Goal: Transaction & Acquisition: Purchase product/service

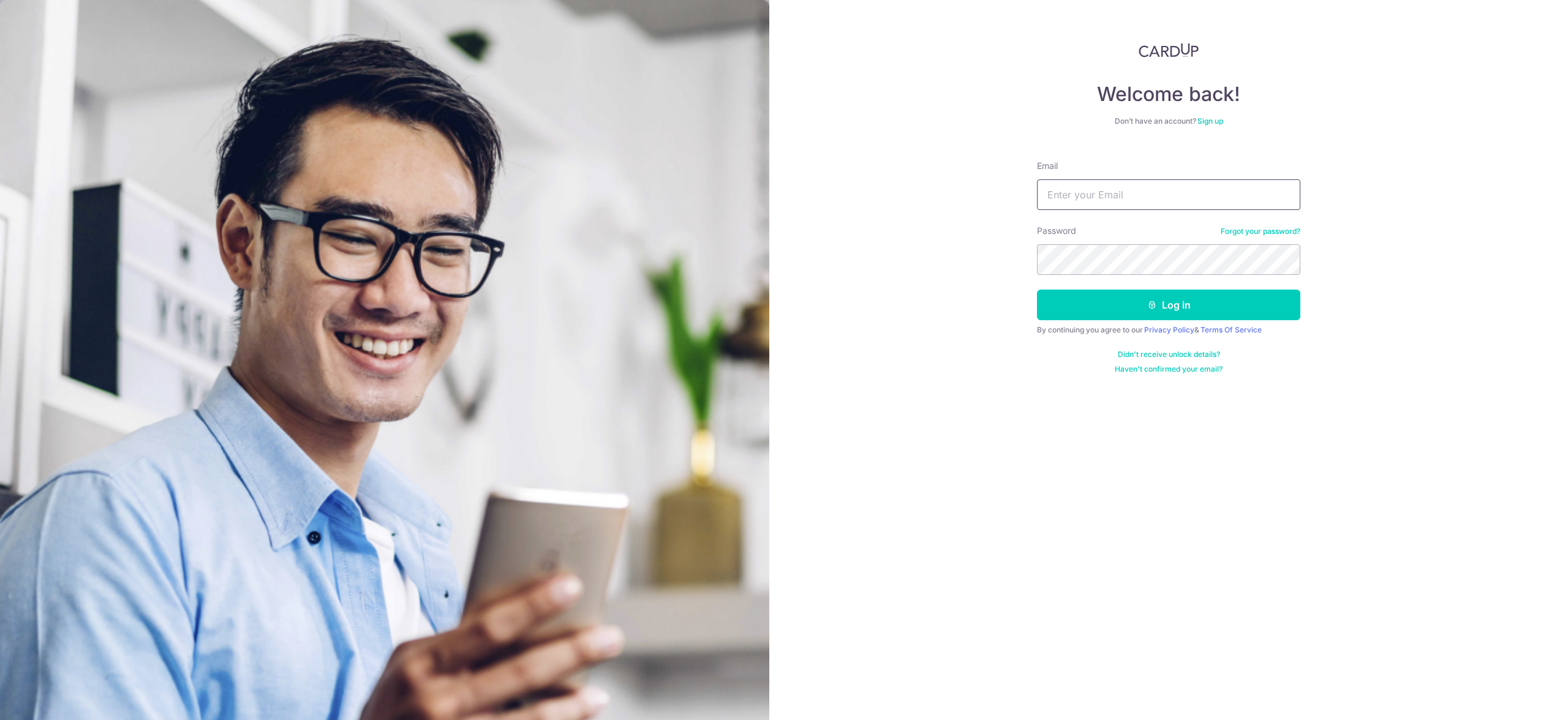
click at [1122, 184] on input "Email" at bounding box center [1169, 194] width 264 height 31
type input "k3nn3th03@hotmail.com"
click at [1154, 300] on icon "submit" at bounding box center [1152, 305] width 9 height 9
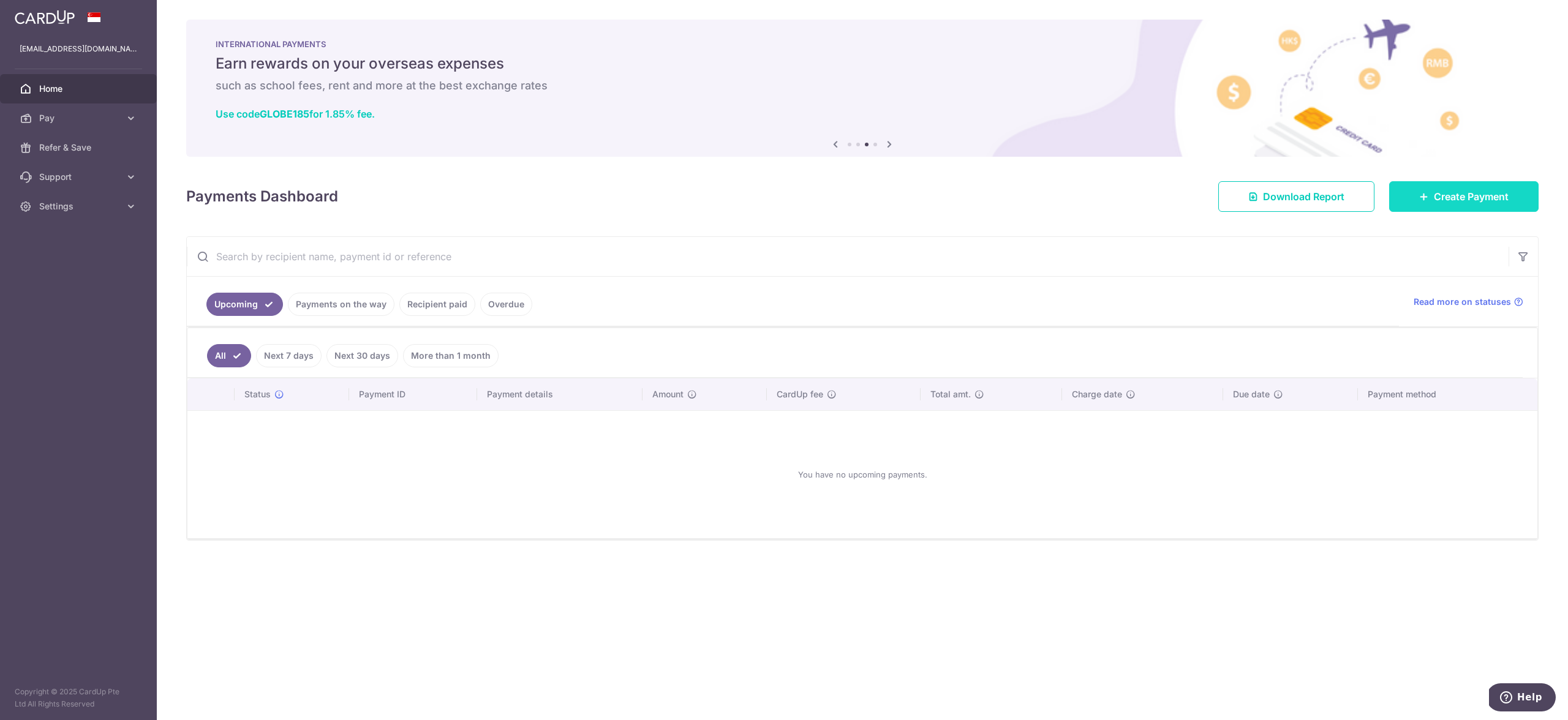
click at [1437, 193] on span "Create Payment" at bounding box center [1471, 196] width 75 height 15
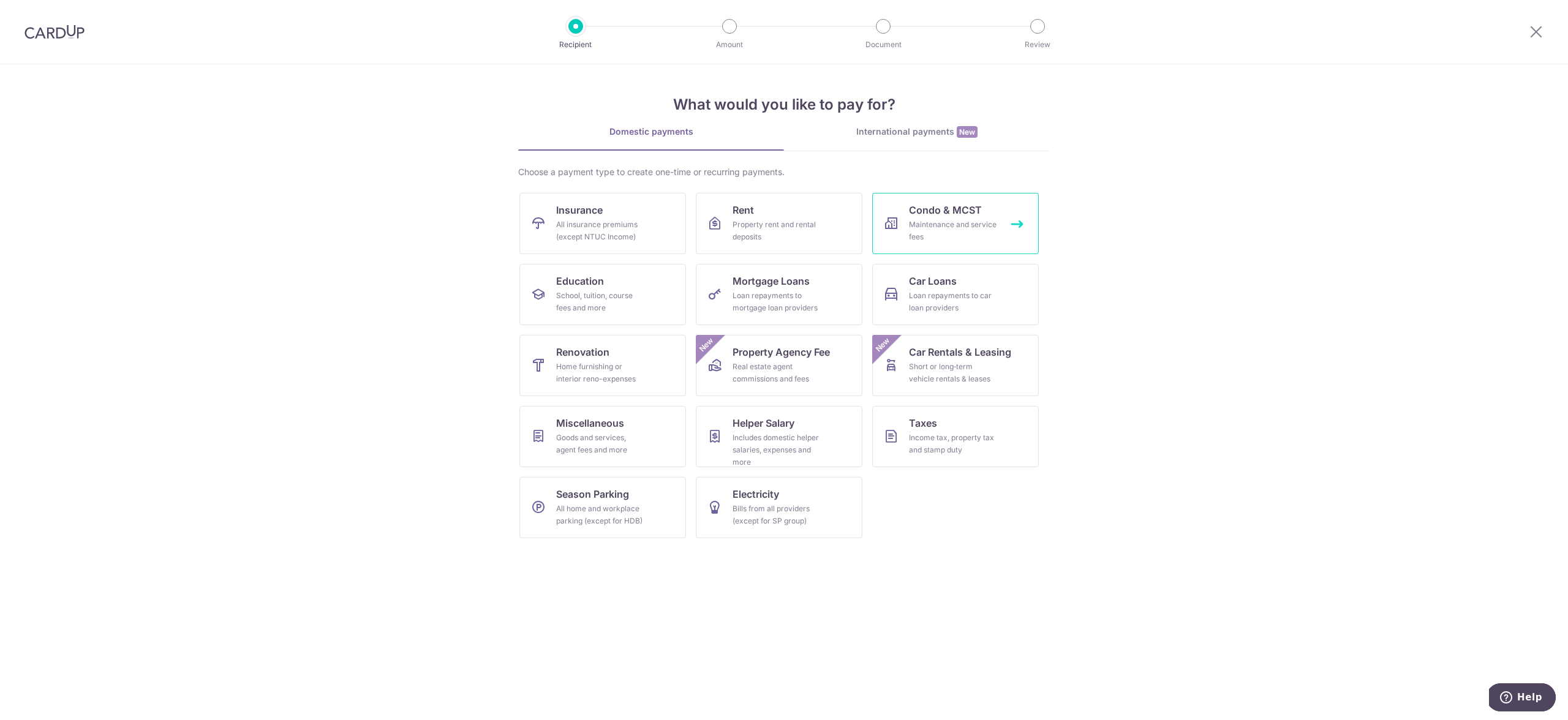
click at [944, 219] on div "Maintenance and service fees" at bounding box center [953, 231] width 88 height 24
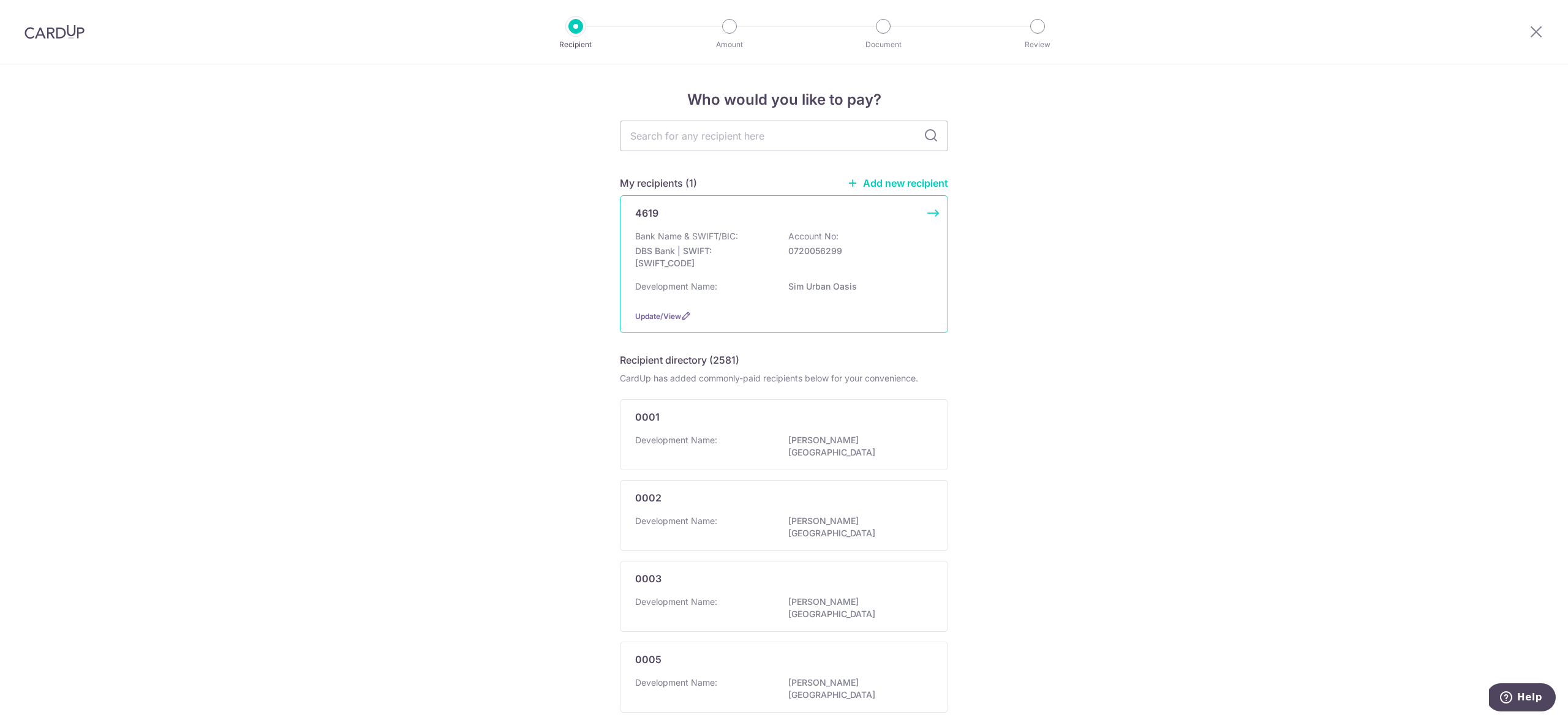
click at [700, 241] on p "Bank Name & SWIFT/BIC:" at bounding box center [686, 236] width 103 height 12
click at [928, 214] on div "4619 Bank Name & SWIFT/BIC: DBS Bank | SWIFT: [SWIFT_CODE] Account No: 07200562…" at bounding box center [784, 264] width 328 height 137
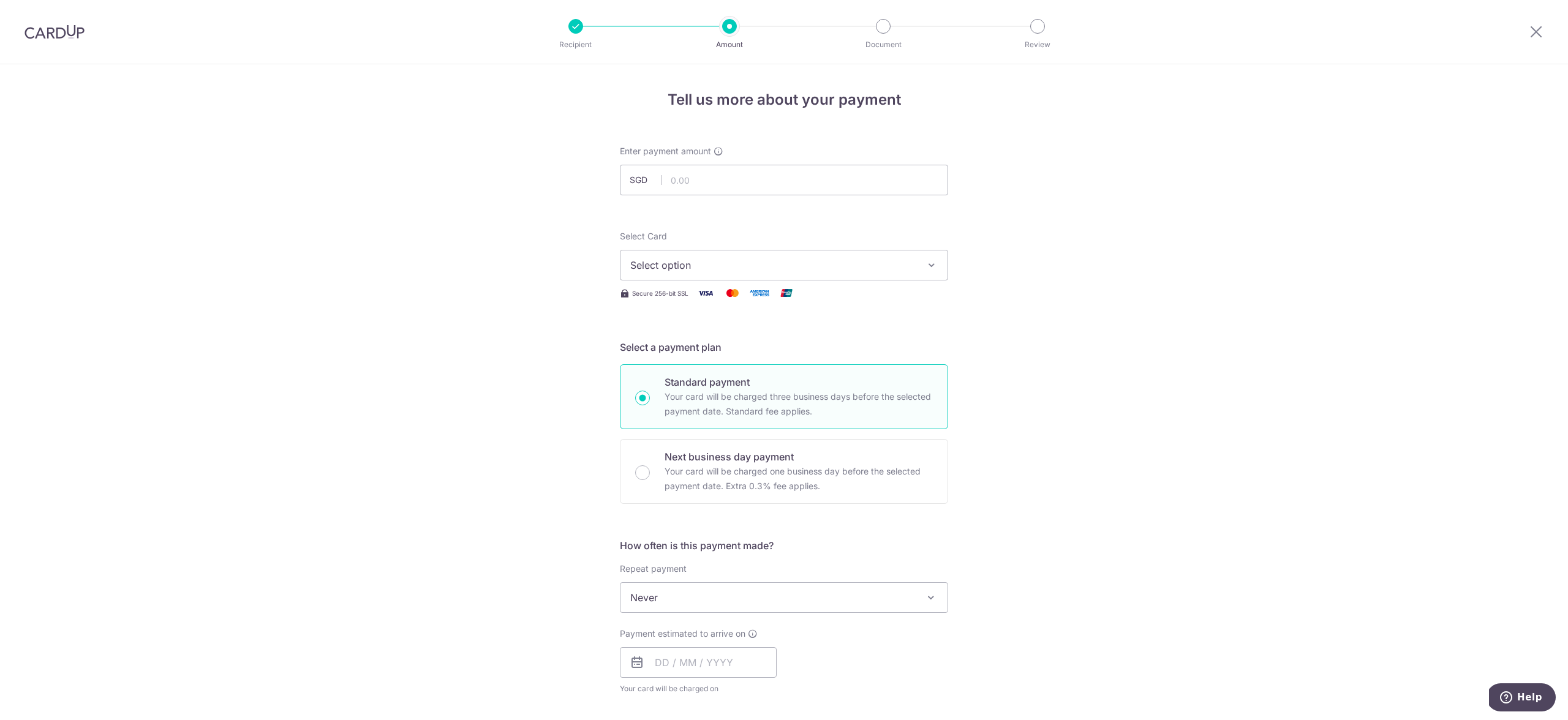
click at [679, 265] on span "Select option" at bounding box center [772, 266] width 285 height 15
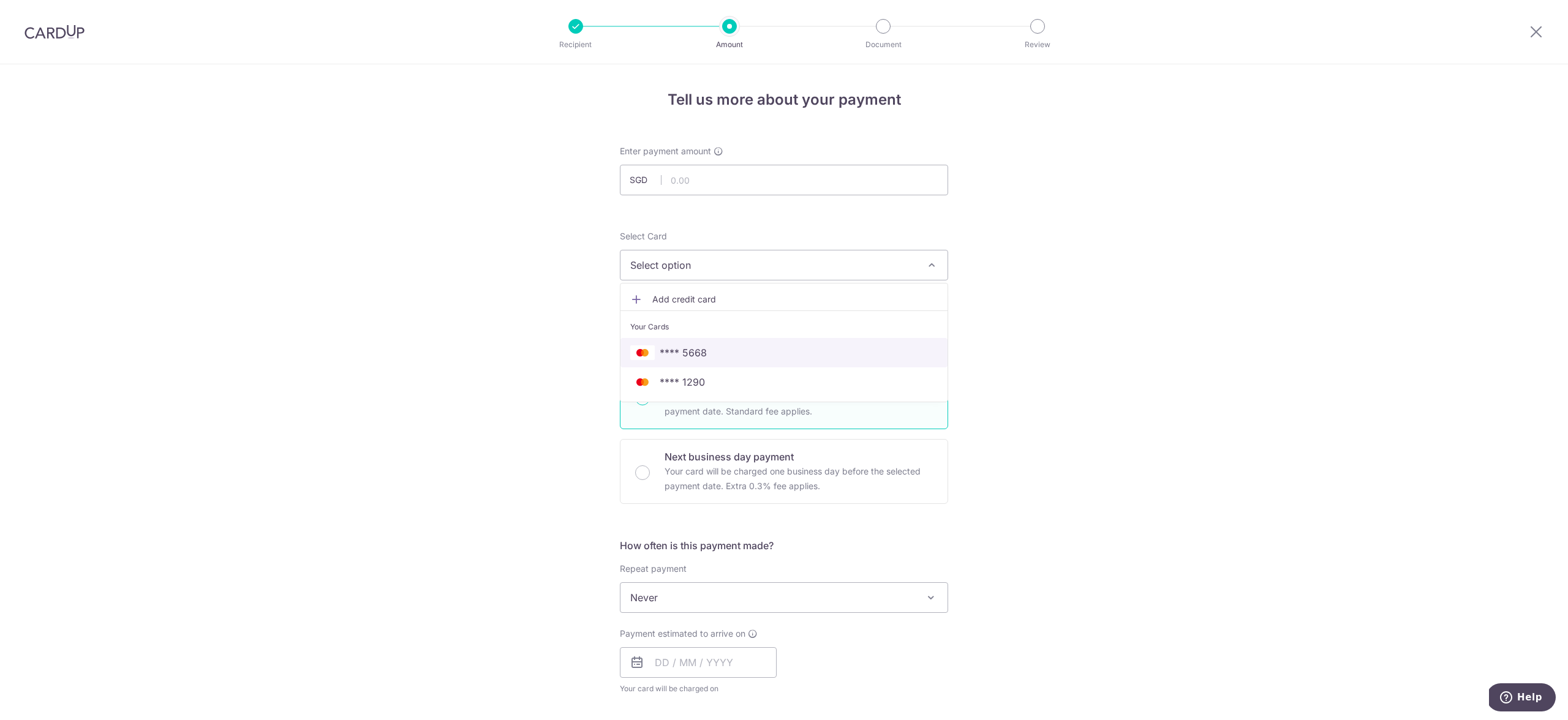
click at [729, 354] on span "**** 5668" at bounding box center [784, 353] width 308 height 15
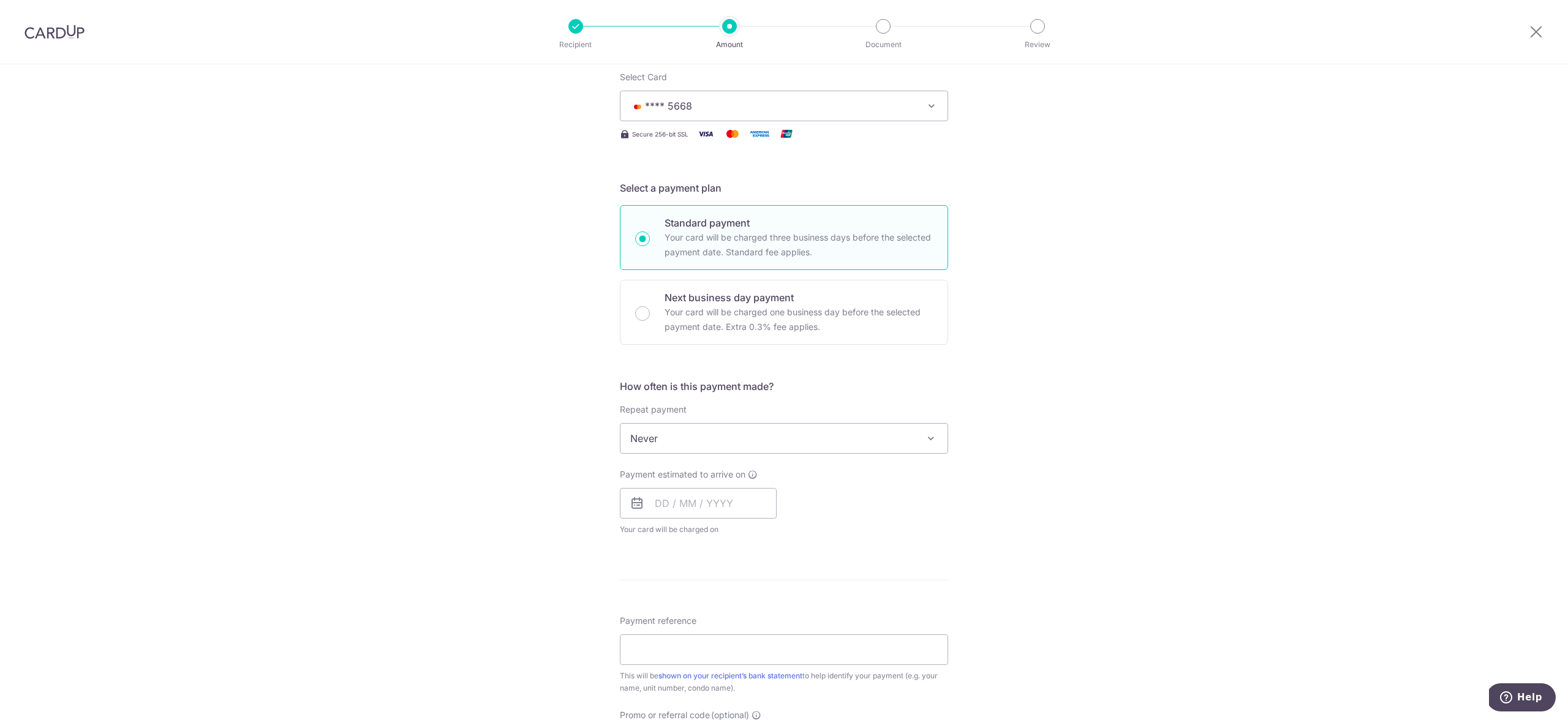
scroll to position [197, 0]
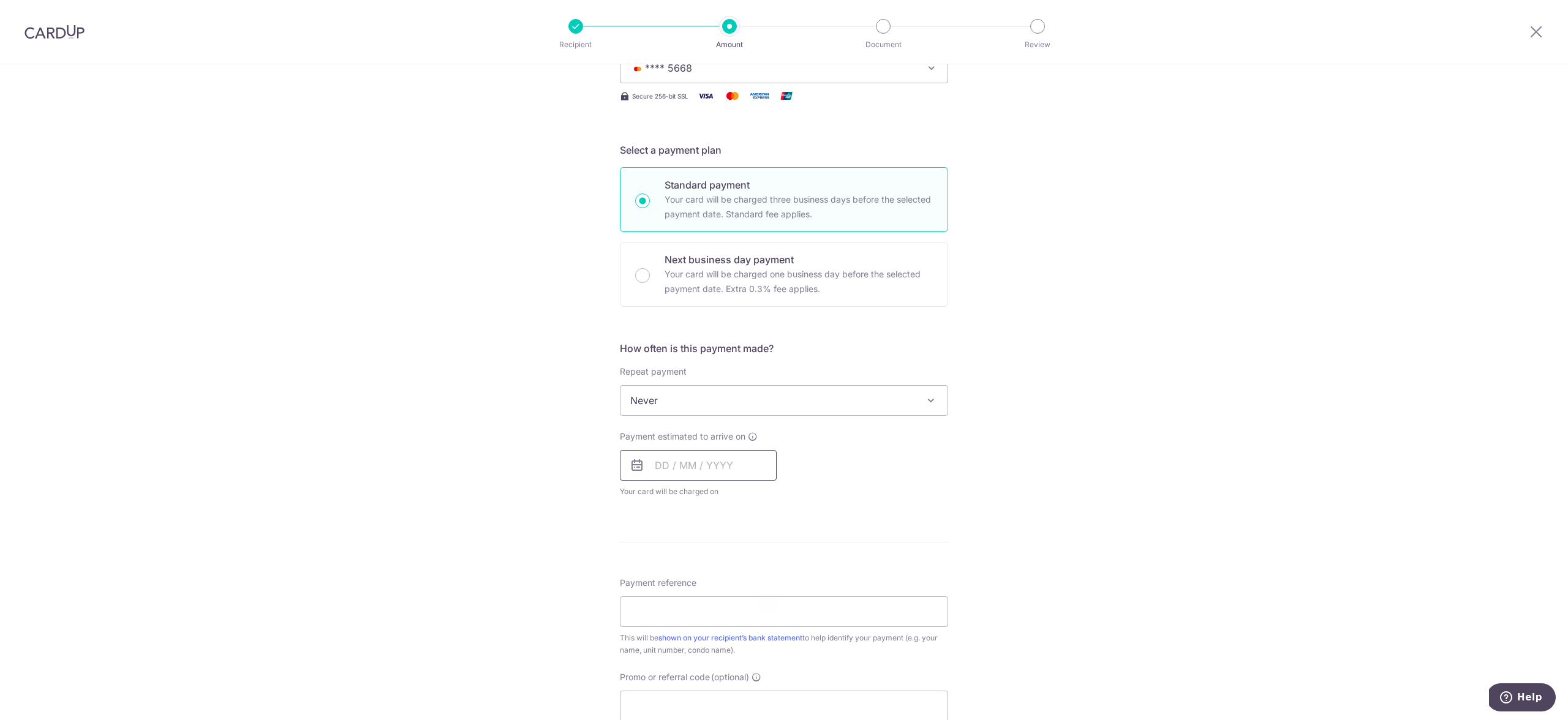
click at [672, 454] on input "text" at bounding box center [698, 465] width 157 height 31
click at [770, 601] on link "17" at bounding box center [767, 601] width 20 height 20
type input "17/10/2025"
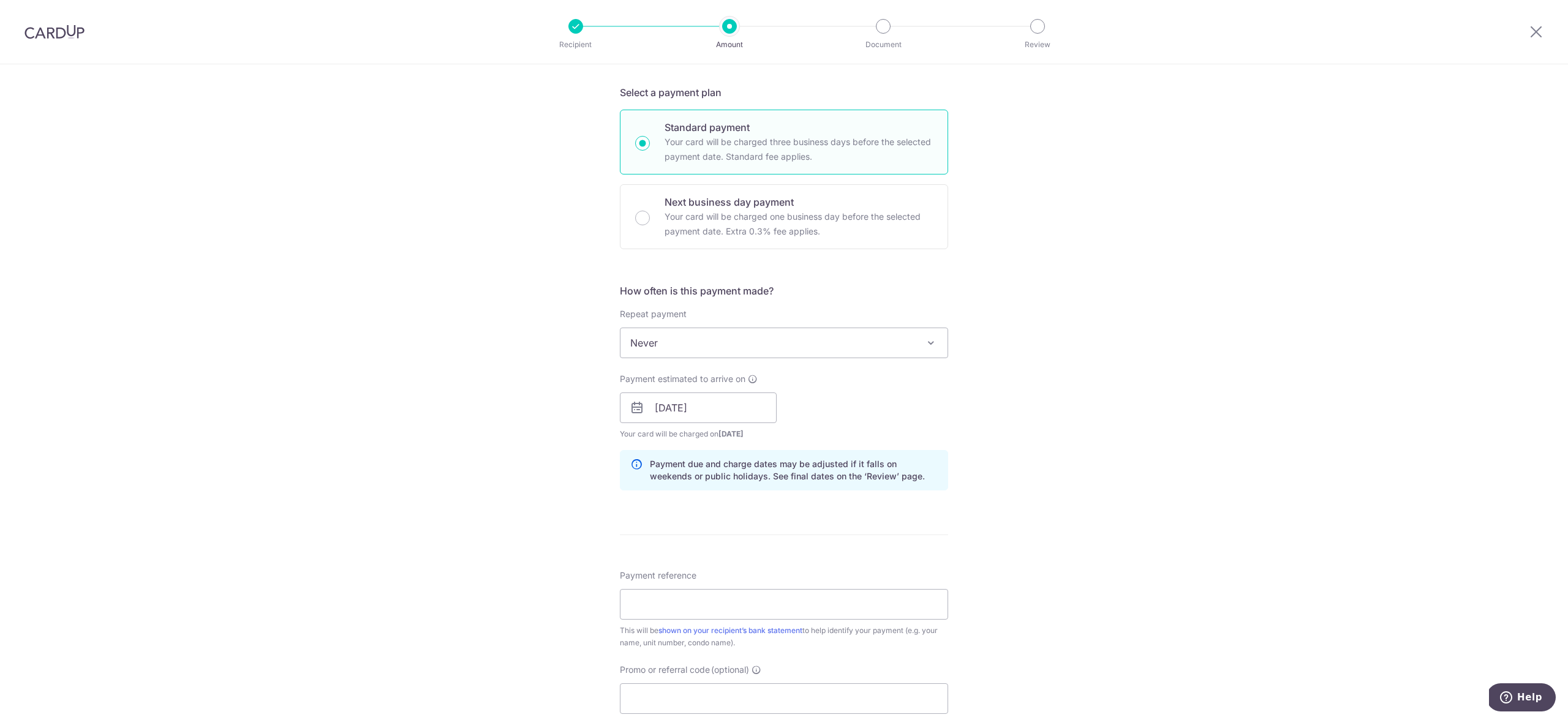
scroll to position [308, 0]
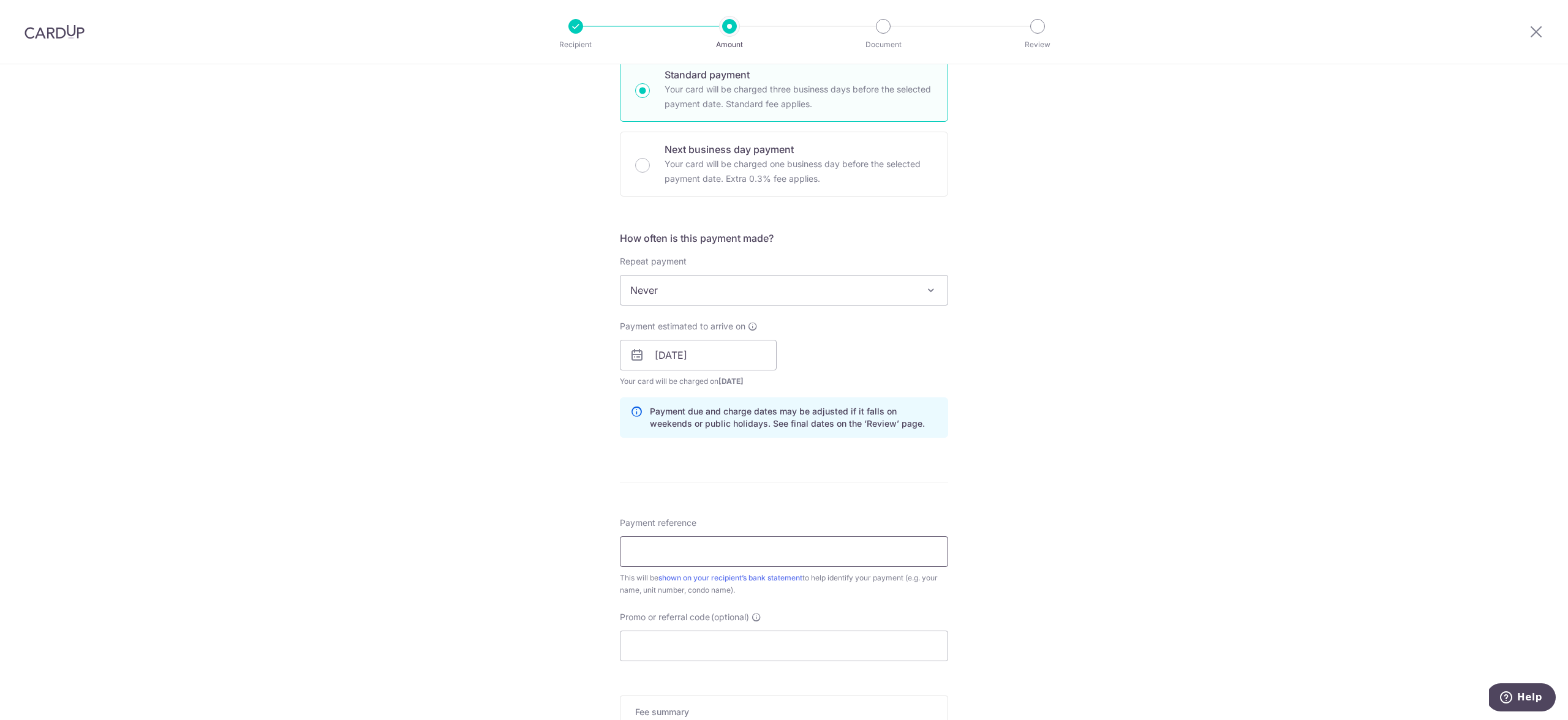
click at [665, 551] on input "Payment reference" at bounding box center [784, 552] width 328 height 31
type input "010-16-42"
click at [673, 652] on input "Promo or referral code (optional)" at bounding box center [784, 646] width 328 height 31
paste input "OFF225"
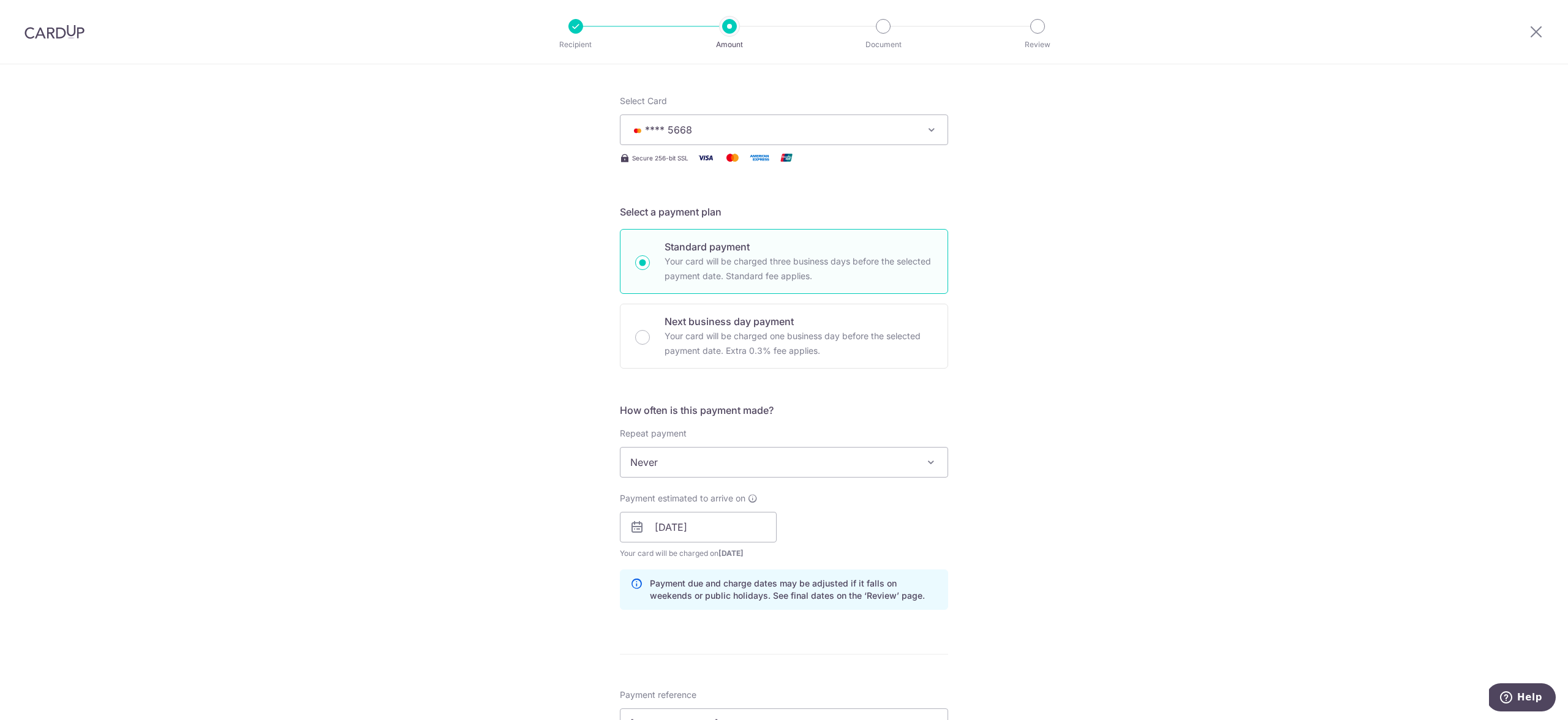
scroll to position [0, 0]
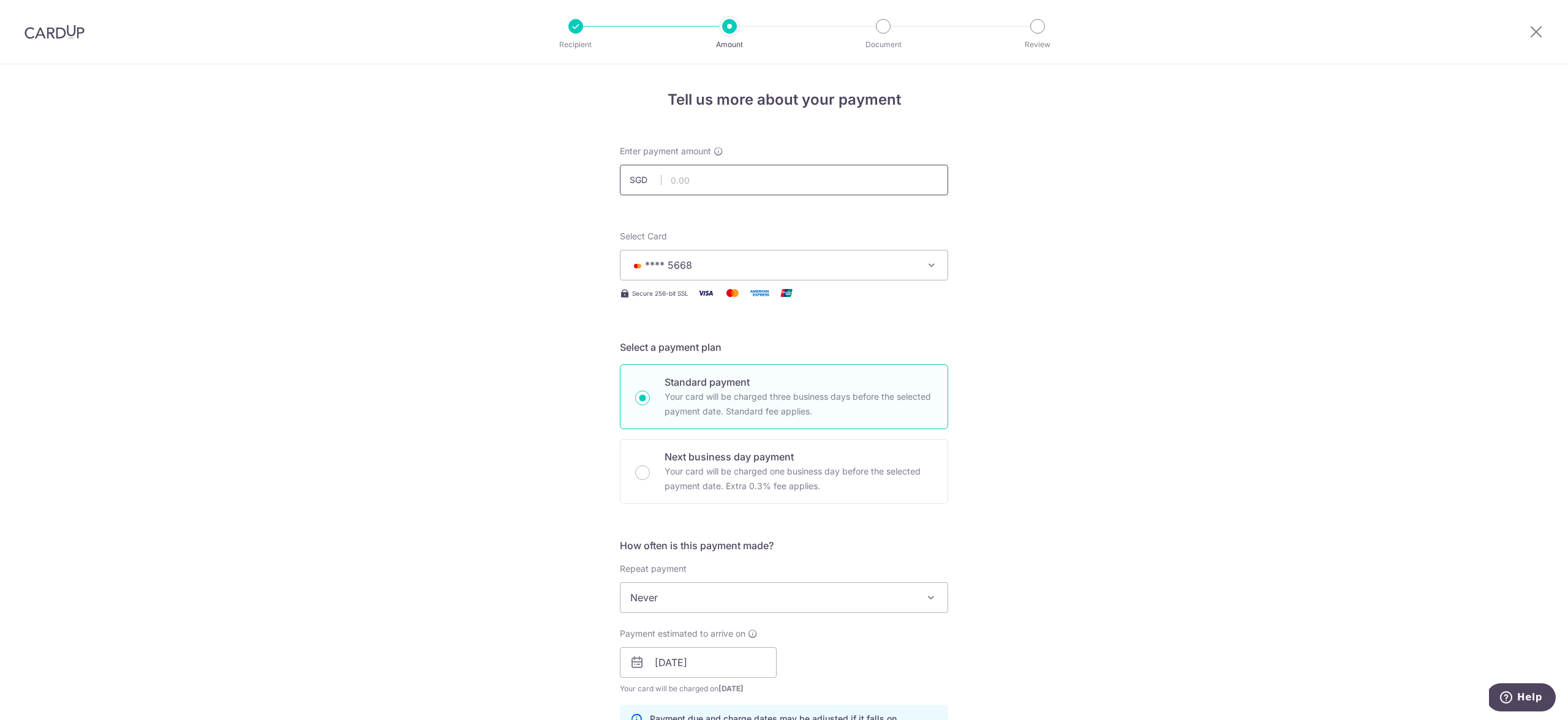
type input "OFF225"
click at [714, 174] on input "text" at bounding box center [784, 180] width 328 height 31
type input "931.95"
click at [1004, 198] on div "Tell us more about your payment Enter payment amount SGD 931.95 Select Card ***…" at bounding box center [784, 671] width 1568 height 1214
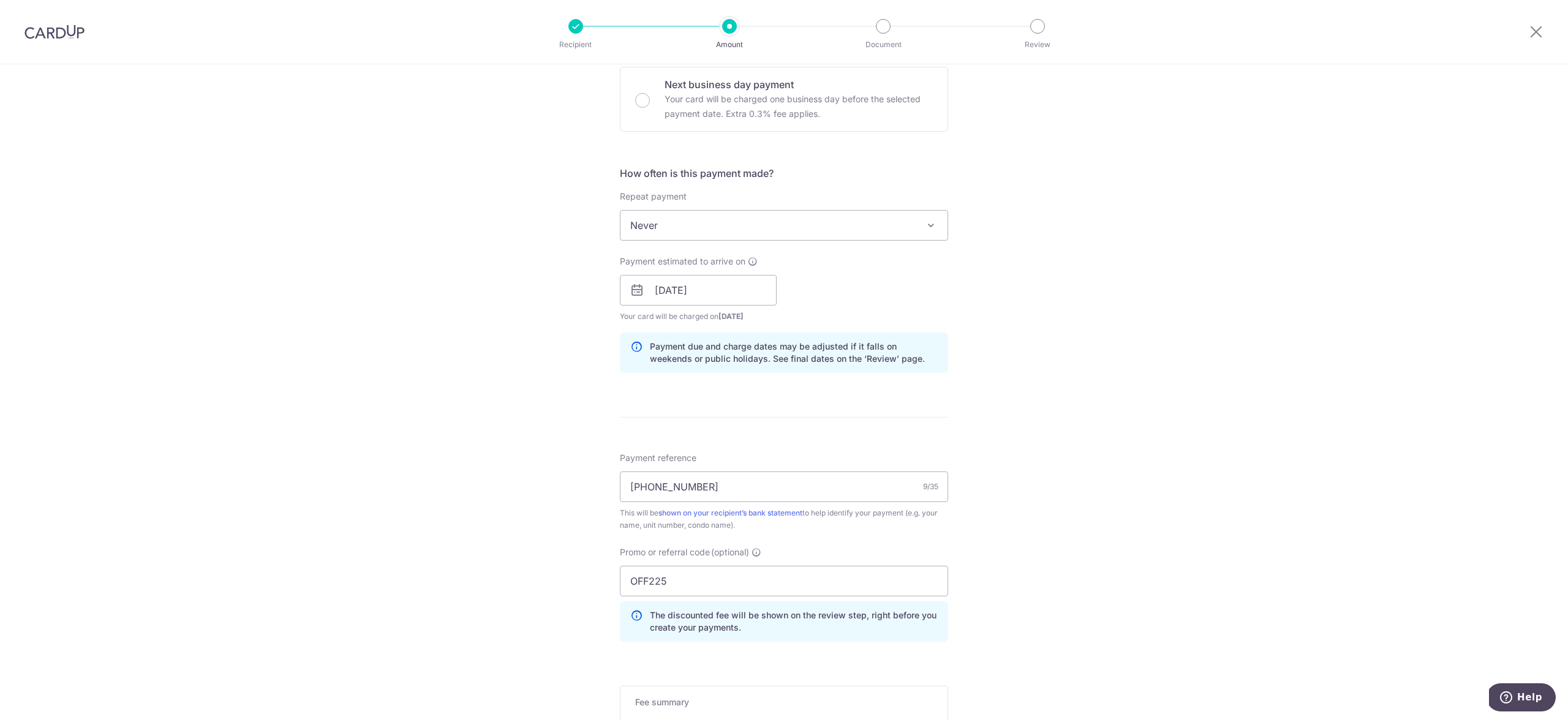
scroll to position [557, 0]
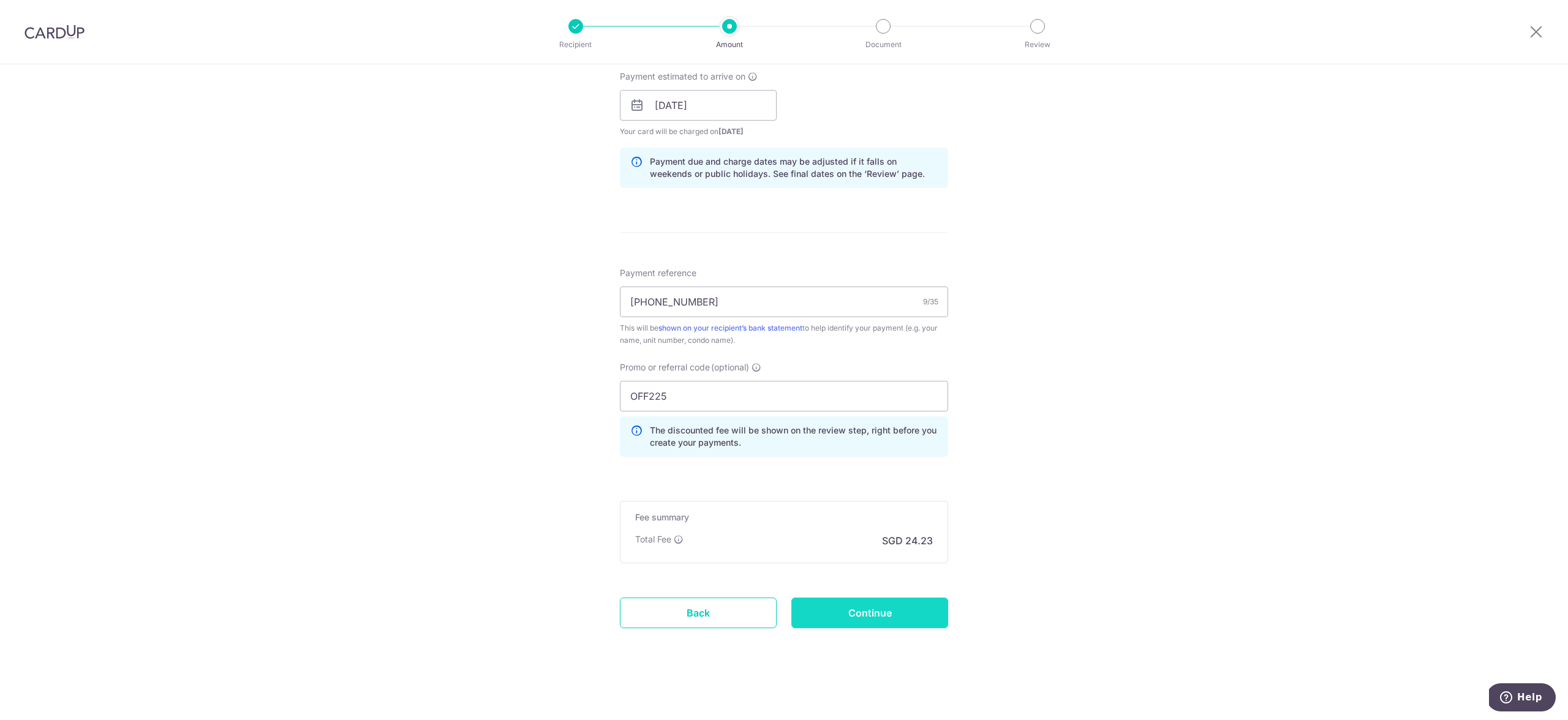
click at [857, 612] on input "Continue" at bounding box center [870, 612] width 157 height 31
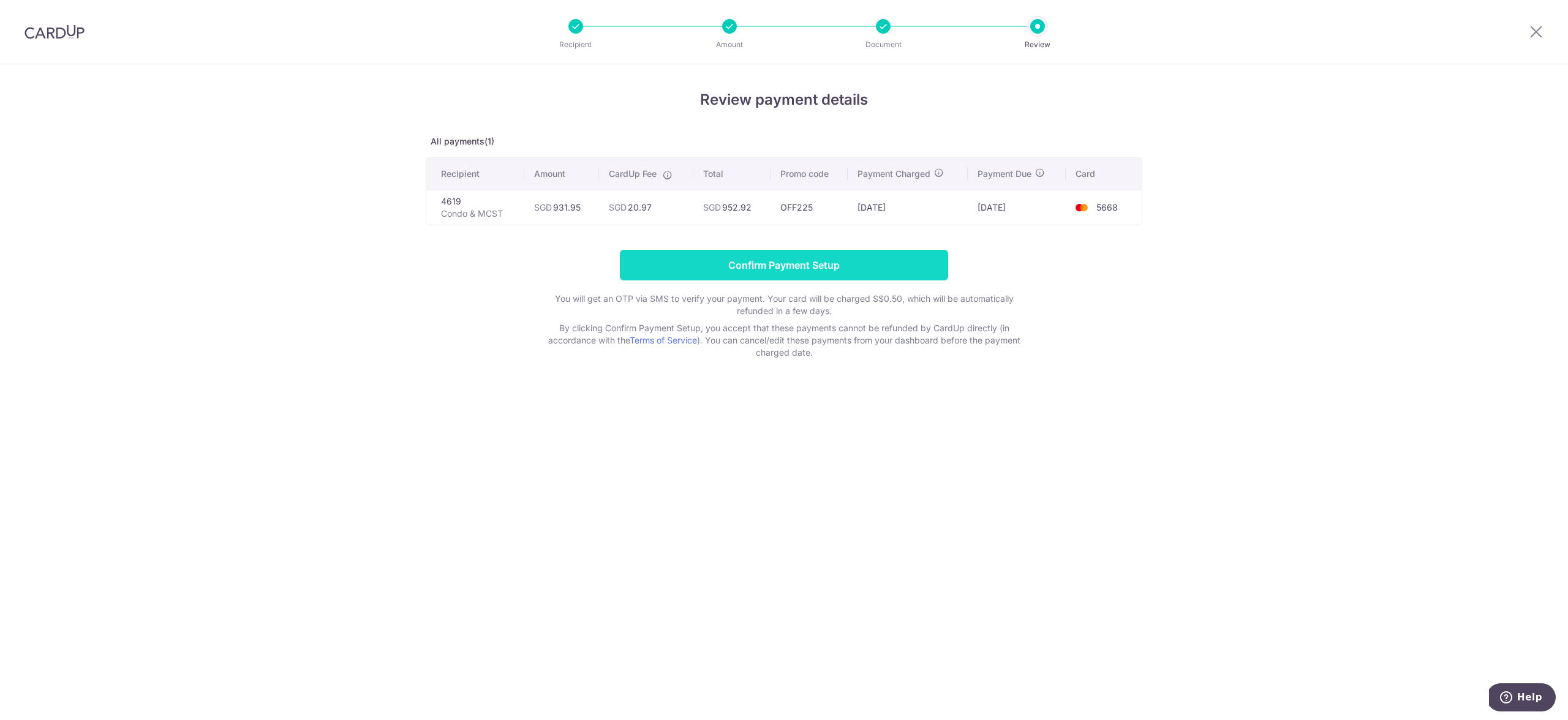
click at [759, 261] on input "Confirm Payment Setup" at bounding box center [784, 265] width 328 height 31
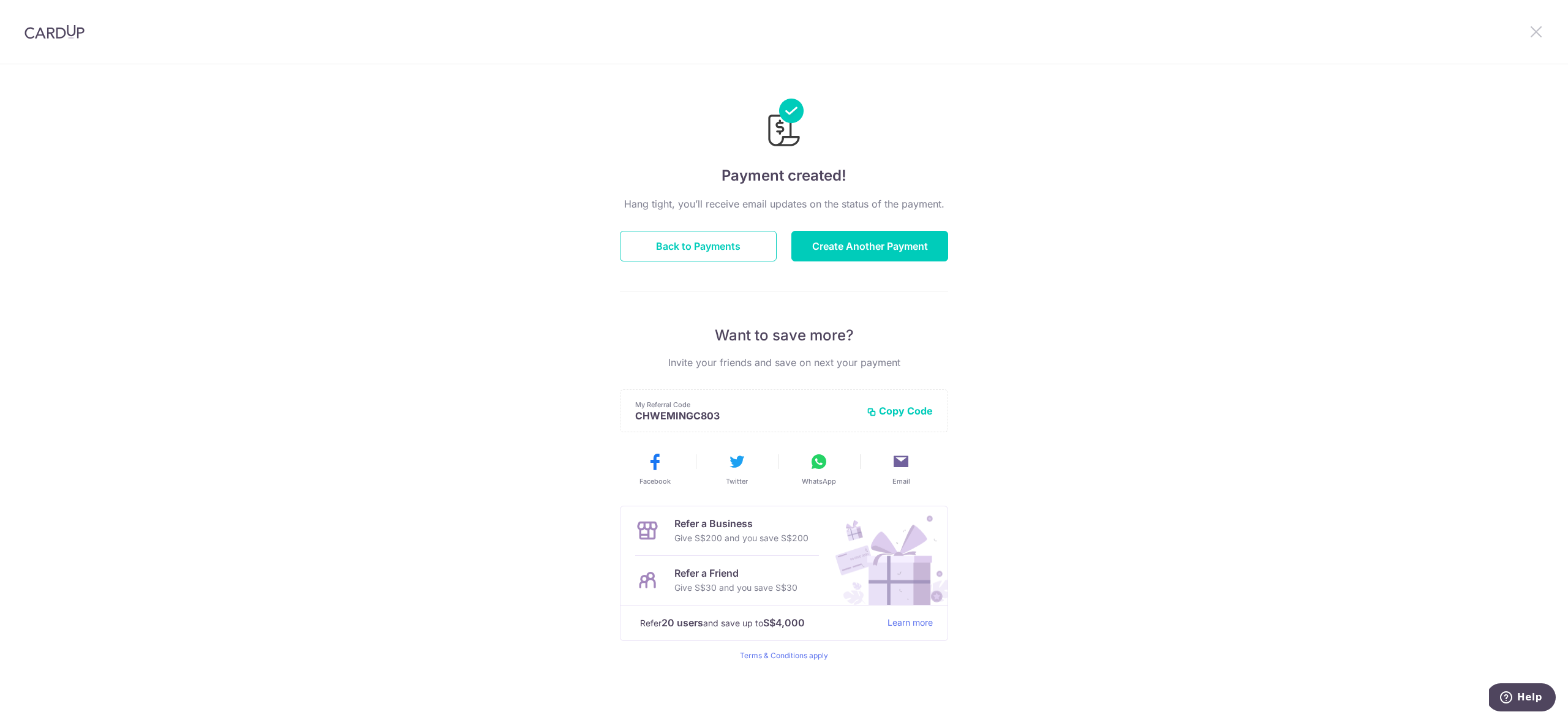
click at [1537, 35] on icon at bounding box center [1536, 32] width 15 height 15
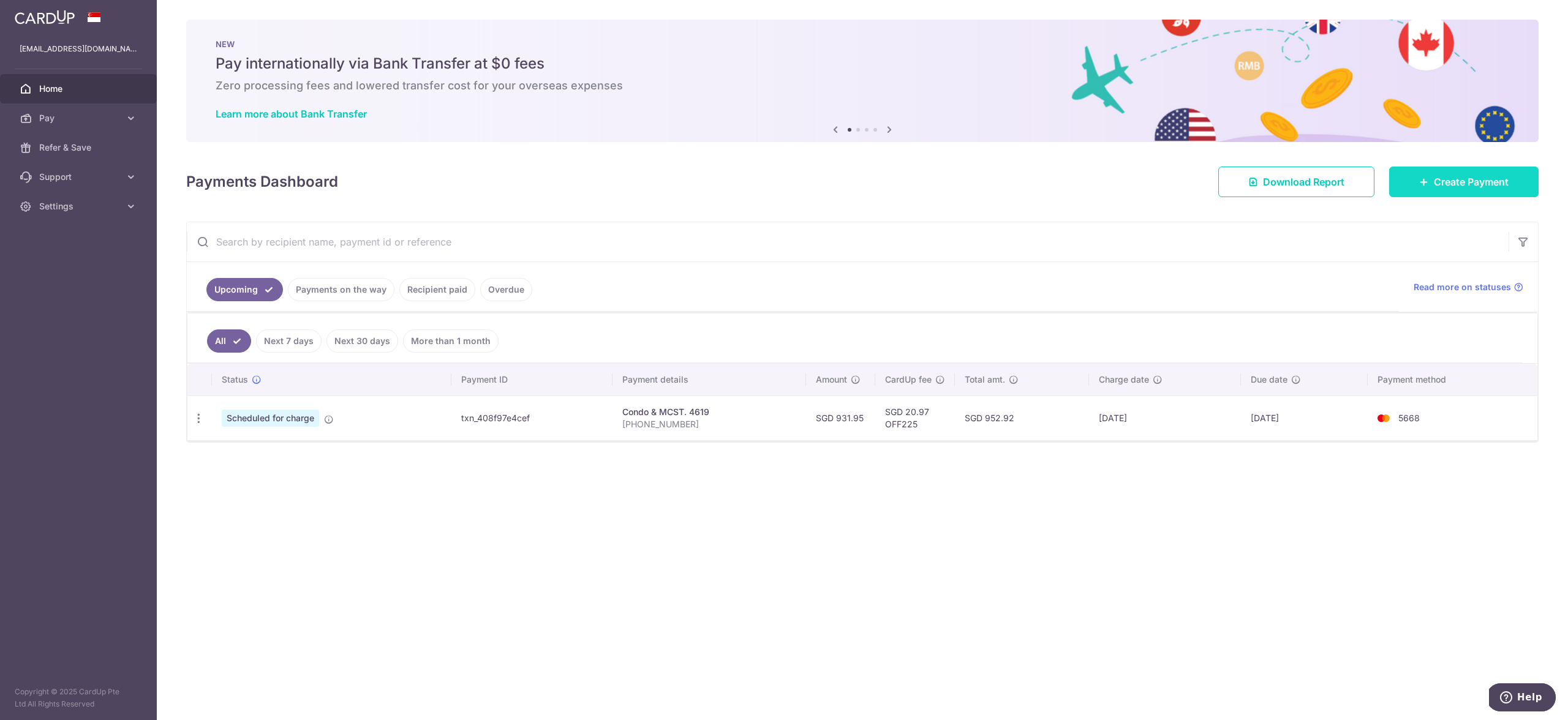
click at [1482, 169] on link "Create Payment" at bounding box center [1464, 181] width 150 height 31
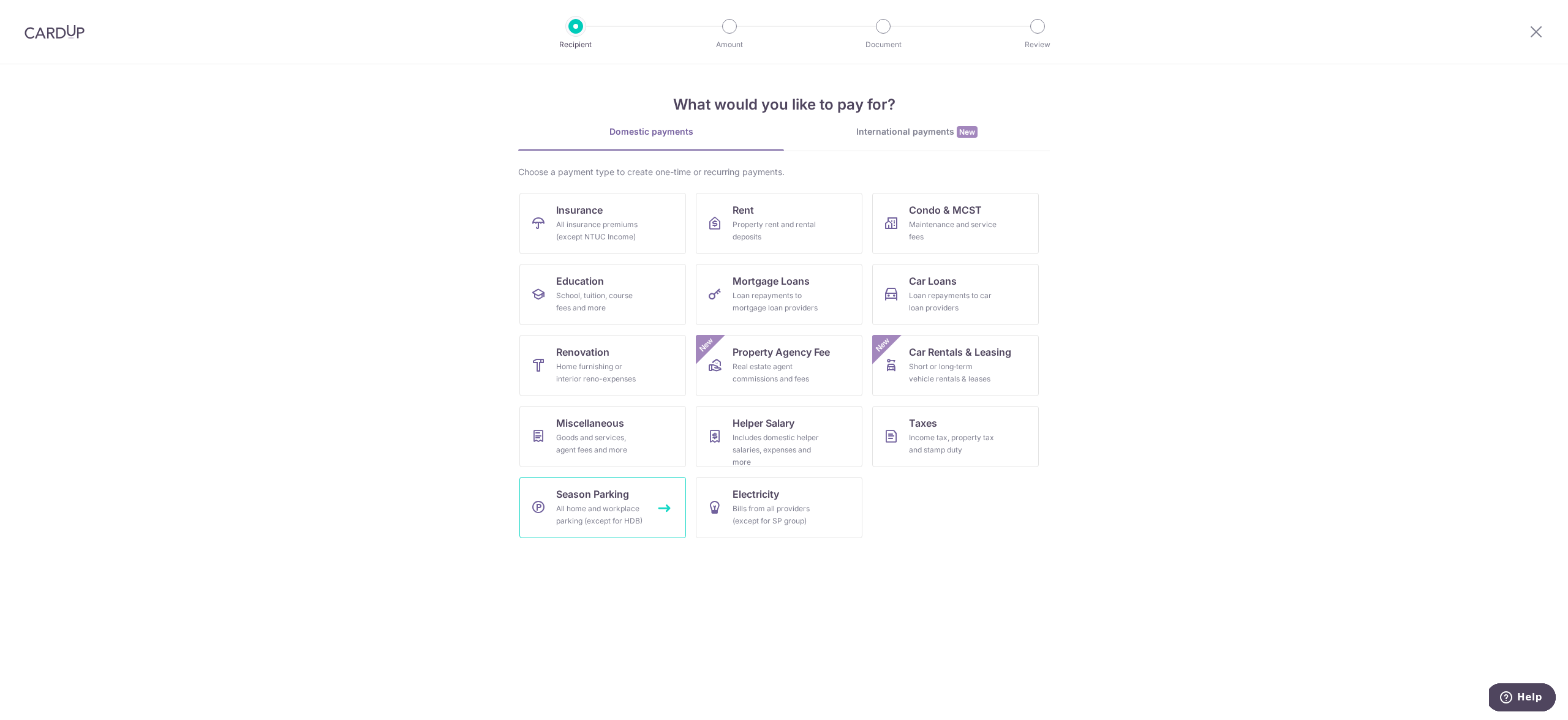
click at [602, 494] on span "Season Parking" at bounding box center [593, 495] width 73 height 15
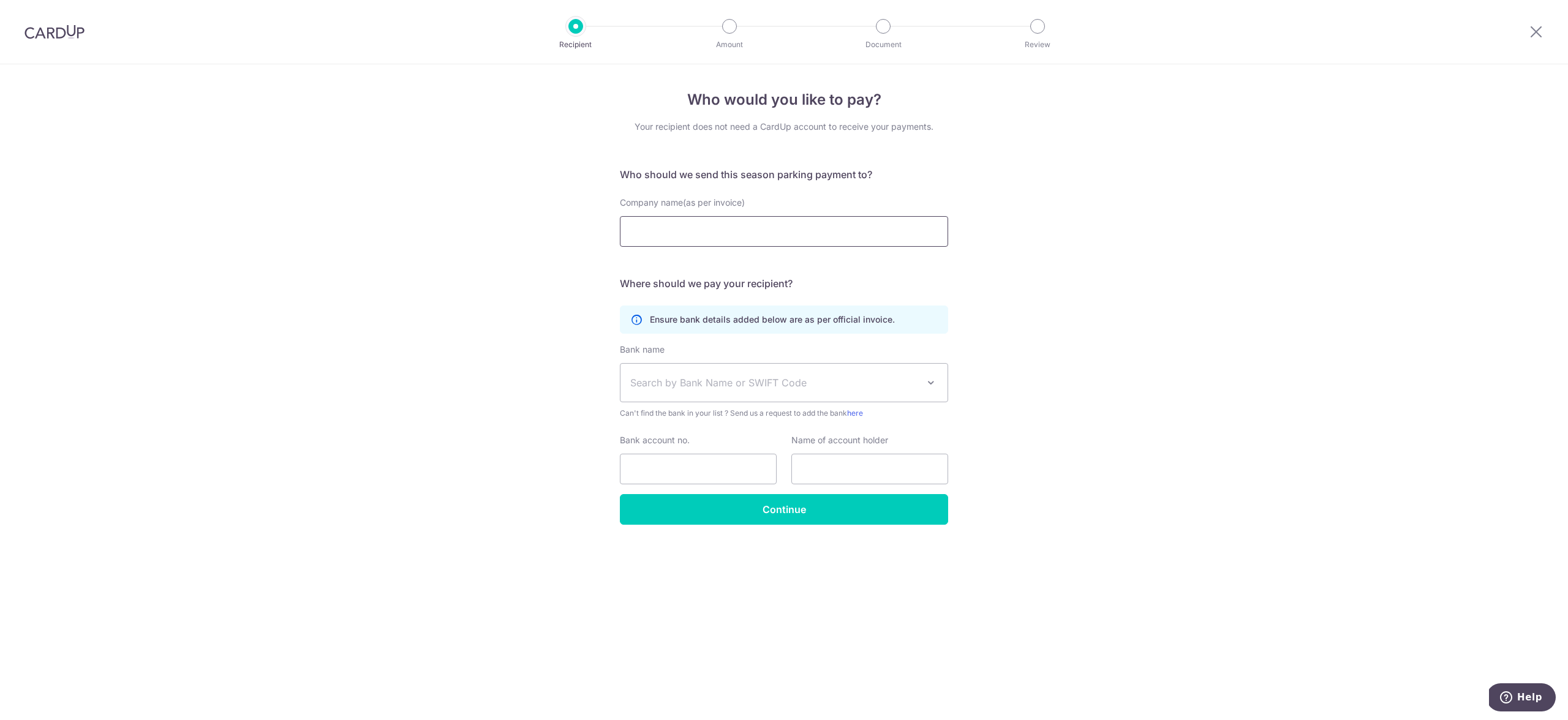
click at [686, 230] on input "Company name(as per invoice)" at bounding box center [784, 231] width 328 height 31
type input "mapletree"
click at [778, 372] on span "Search by Bank Name or SWIFT Code" at bounding box center [784, 382] width 327 height 38
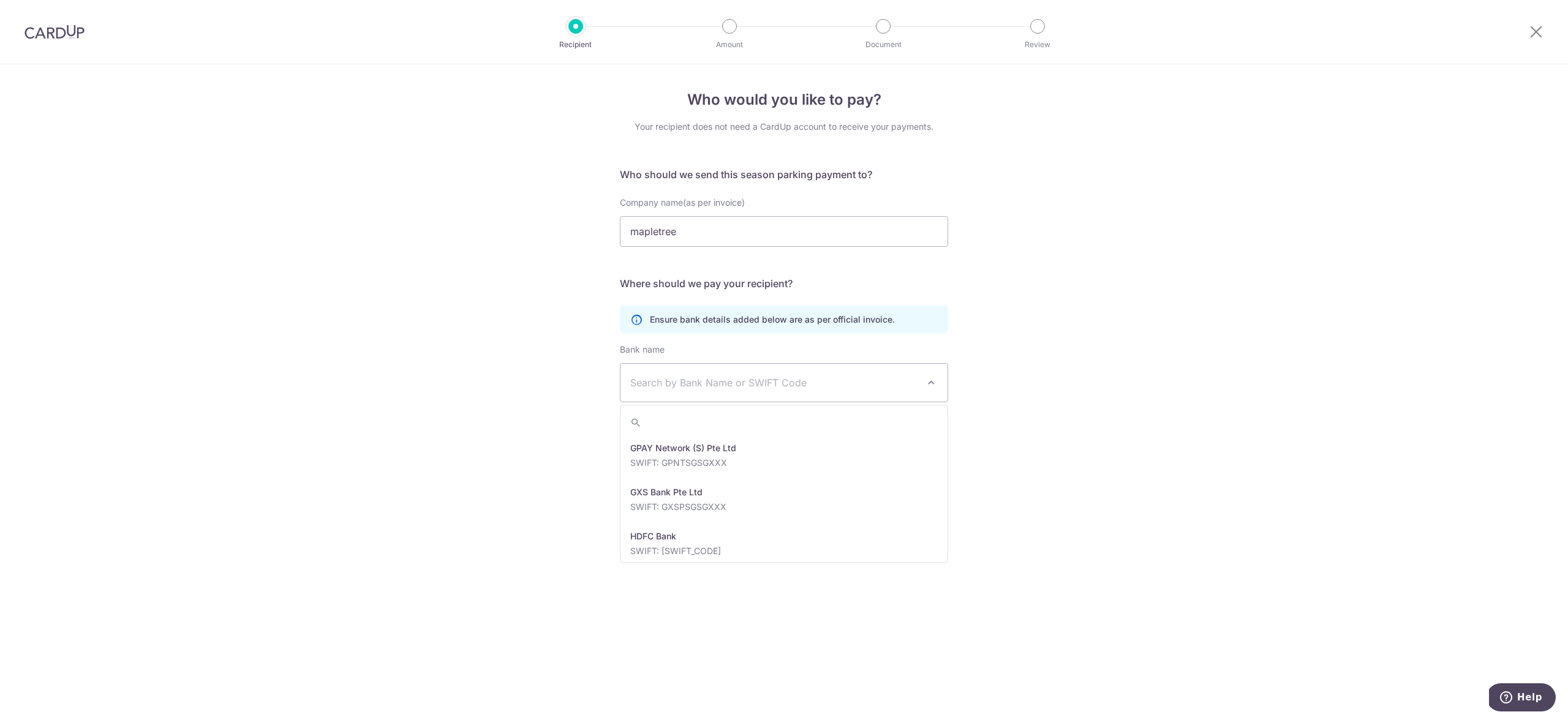
scroll to position [1274, 0]
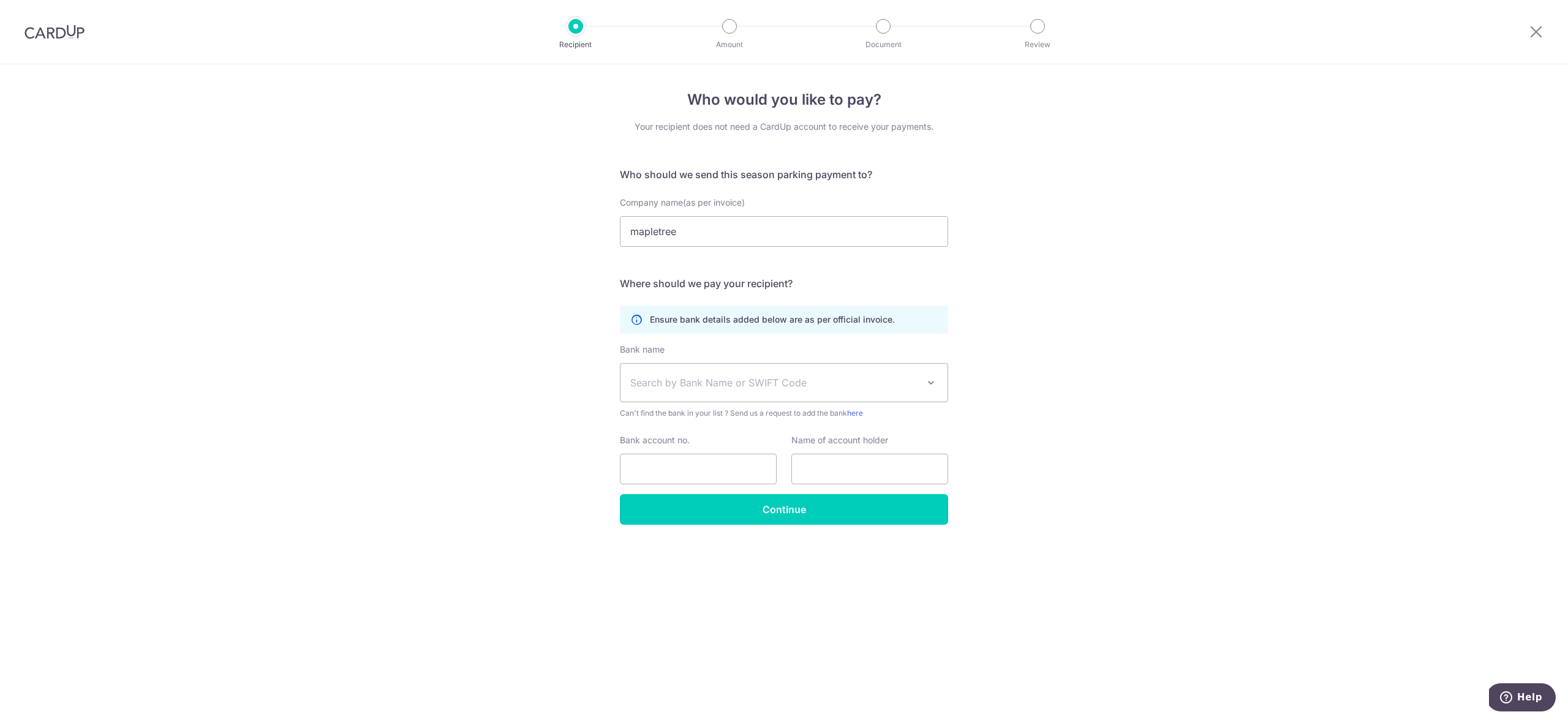
click at [488, 456] on div "Who would you like to pay? Your recipient does not need a CardUp account to rec…" at bounding box center [784, 393] width 1568 height 656
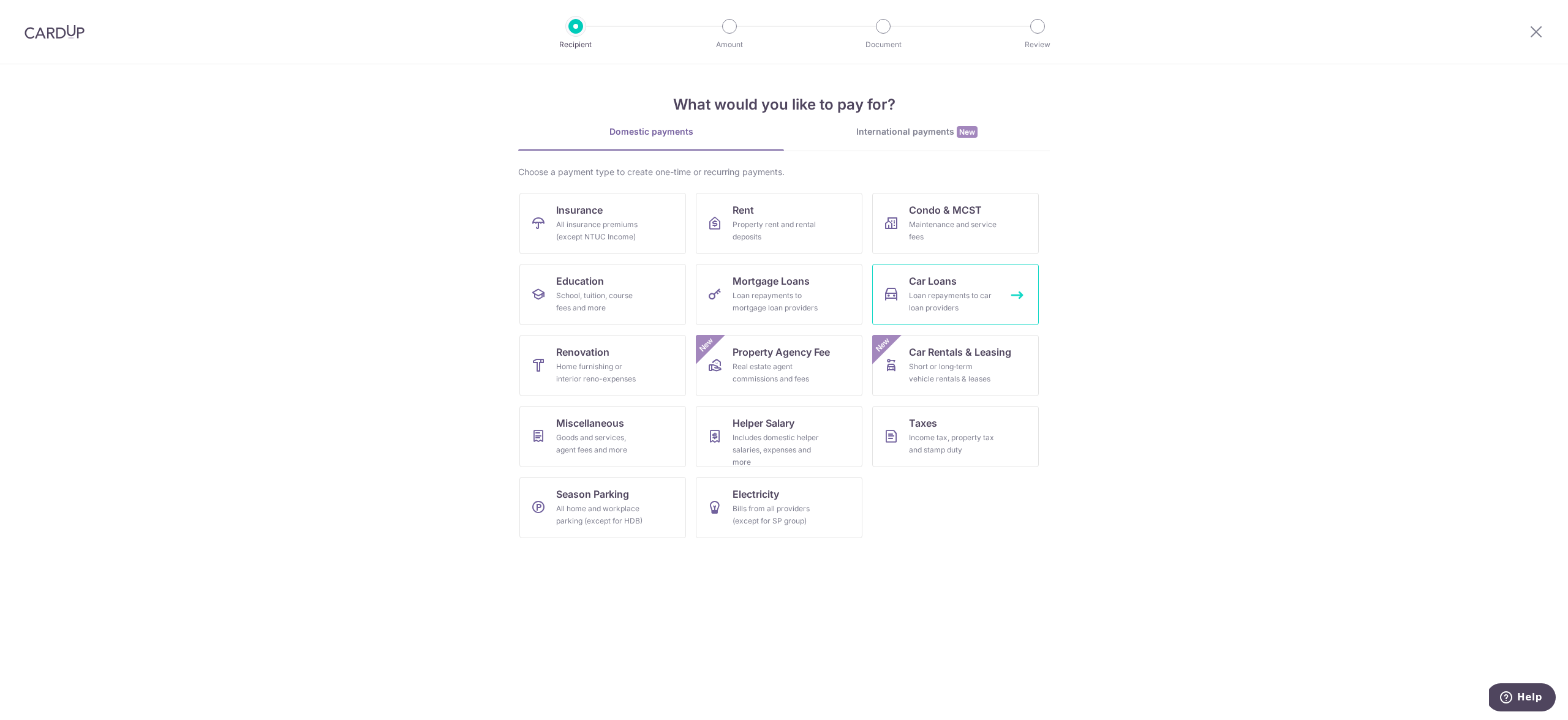
click at [956, 294] on div "Loan repayments to car loan providers" at bounding box center [953, 302] width 88 height 24
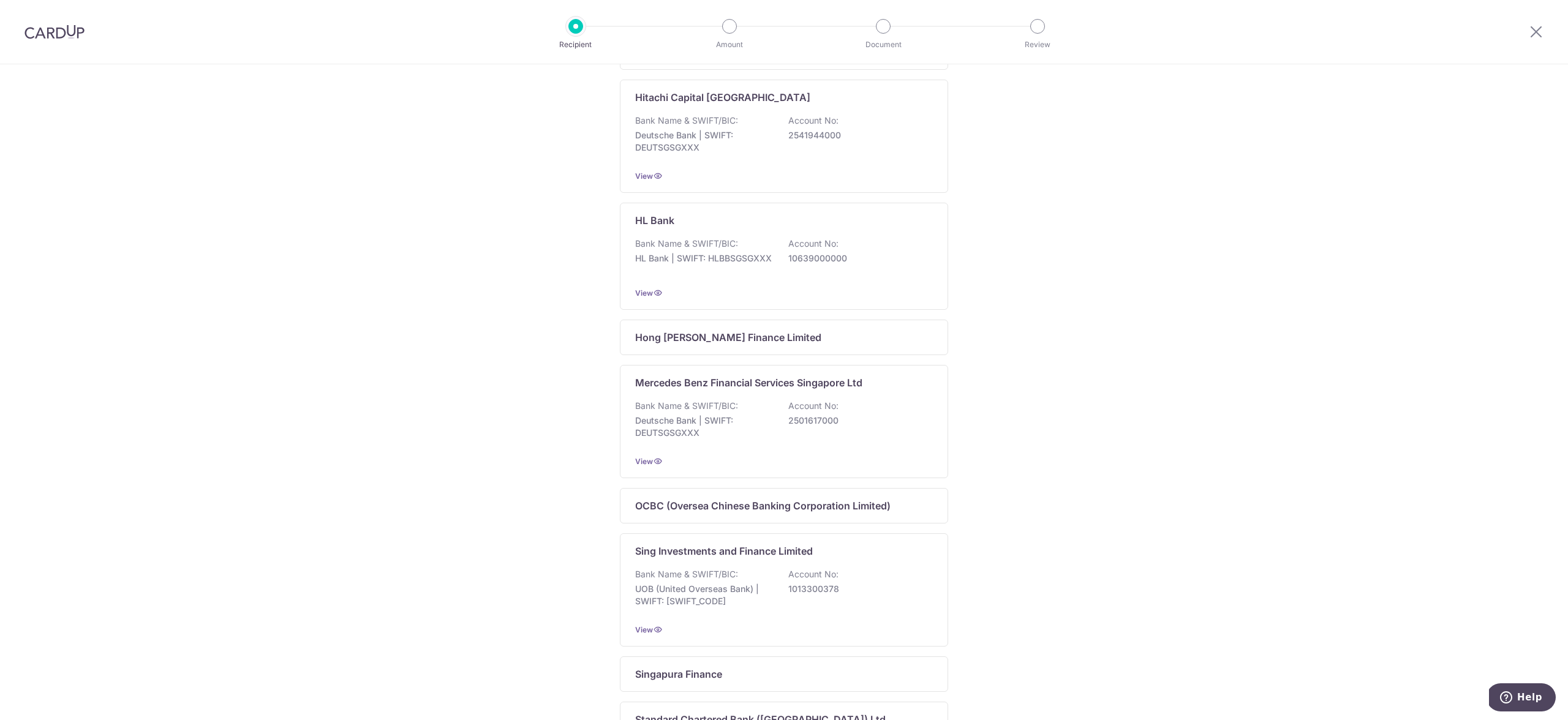
scroll to position [612, 0]
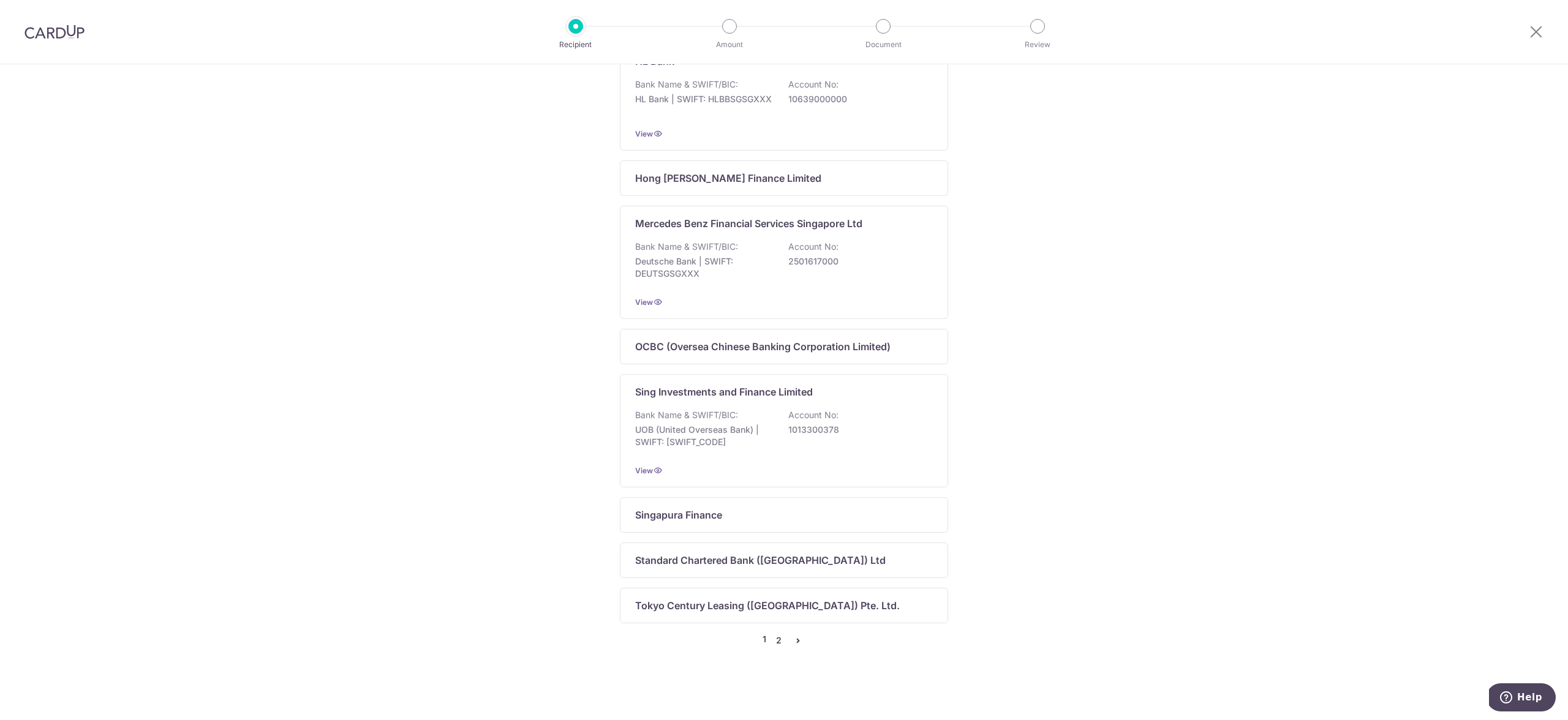
click at [776, 641] on link "2" at bounding box center [779, 641] width 15 height 15
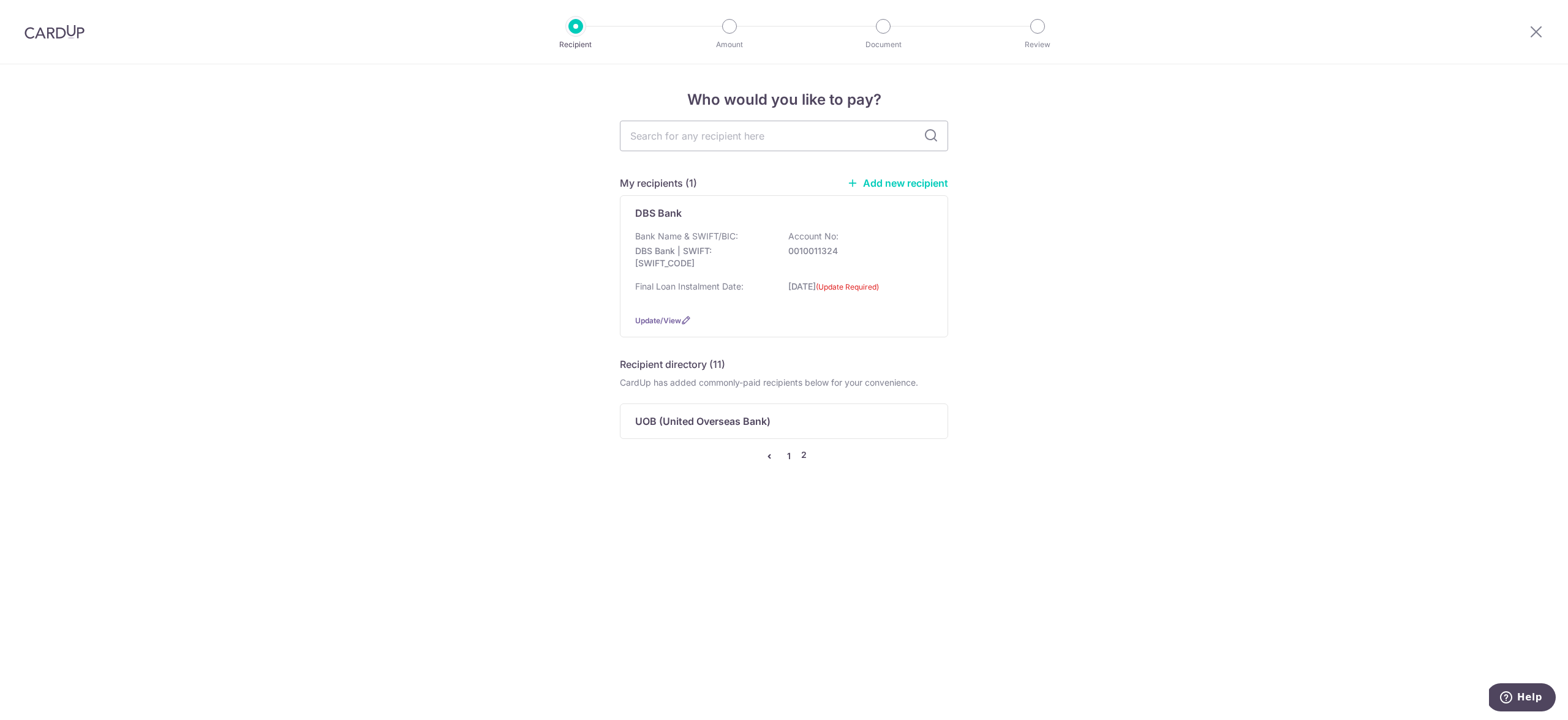
click at [791, 454] on link "1" at bounding box center [789, 456] width 15 height 15
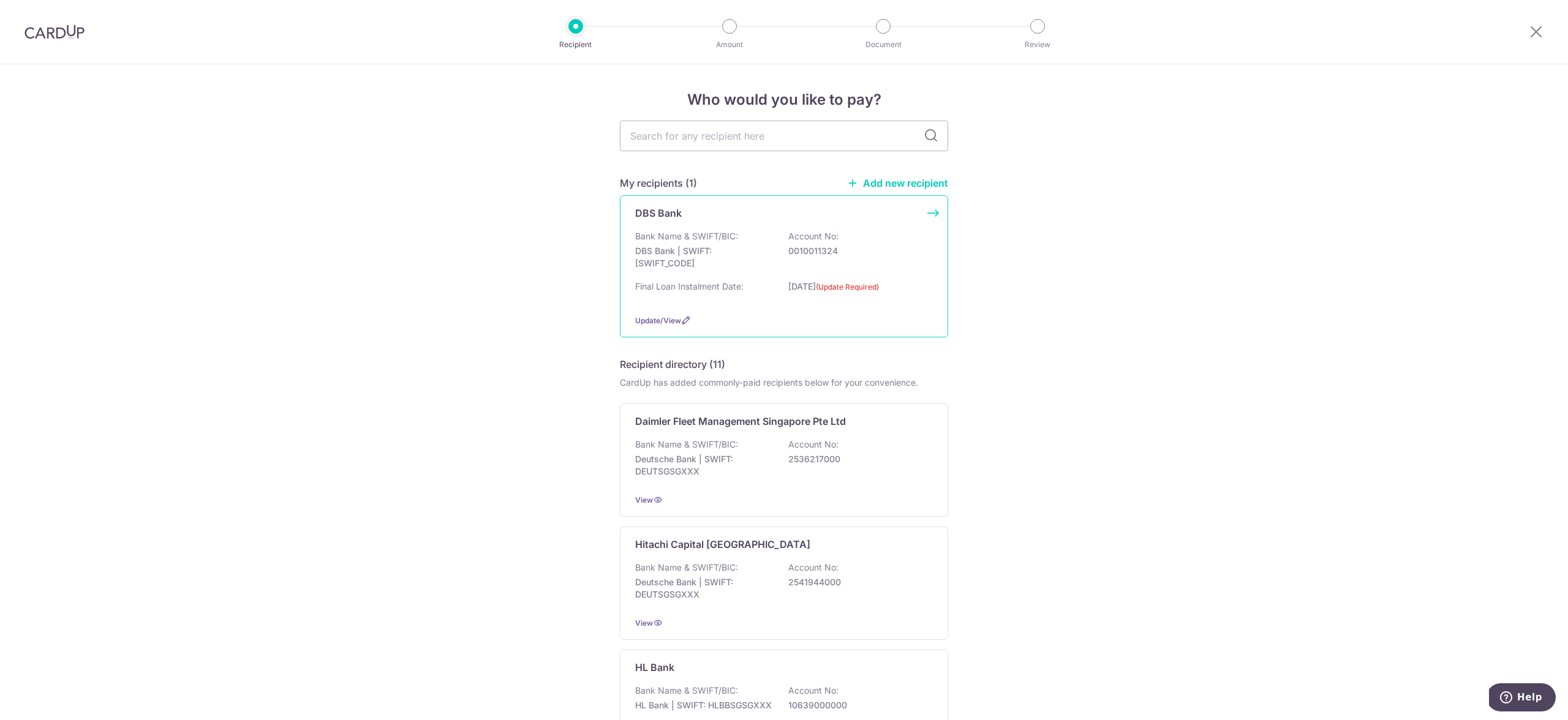
click at [656, 238] on p "Bank Name & SWIFT/BIC:" at bounding box center [686, 236] width 103 height 12
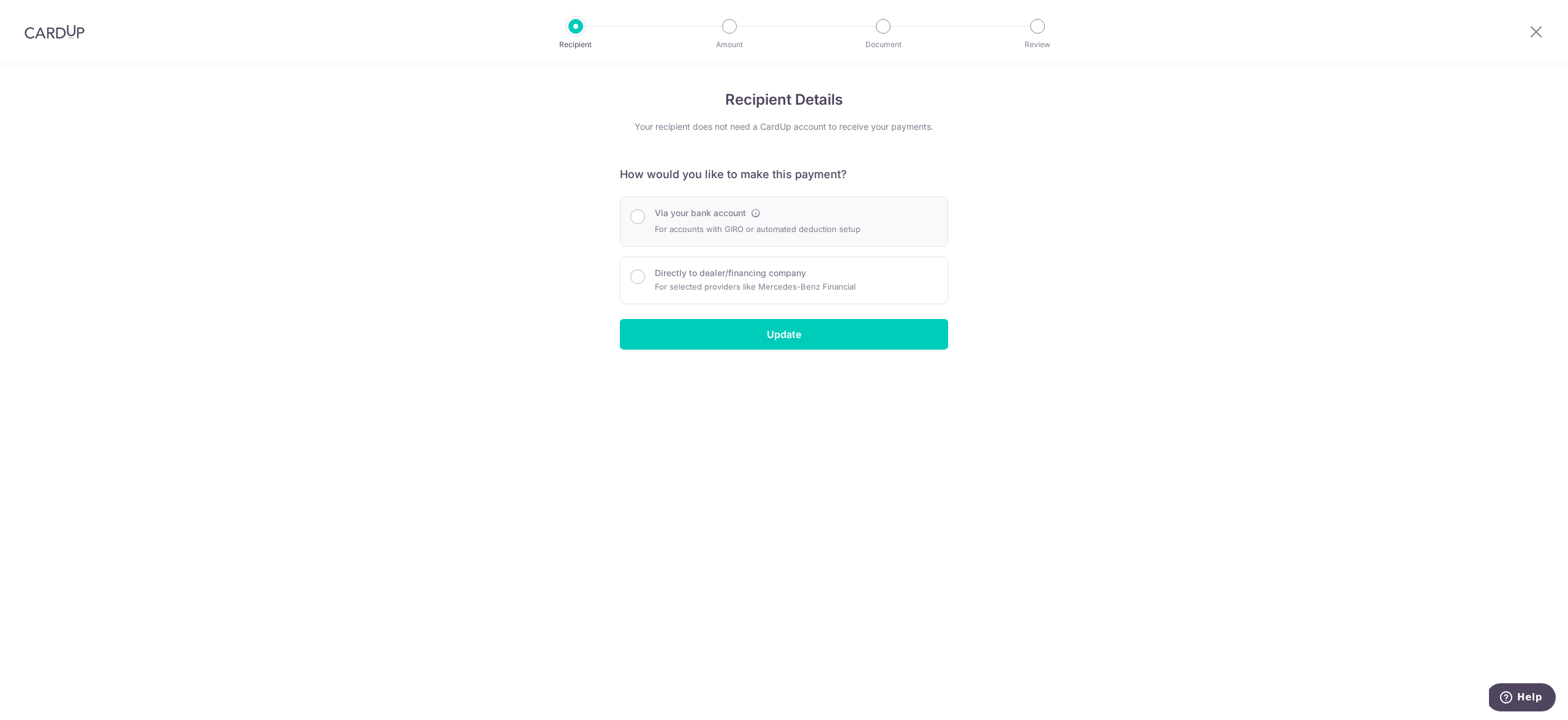
click at [714, 224] on p "For accounts with GIRO or automated deduction setup" at bounding box center [757, 229] width 206 height 15
click at [637, 217] on input "Via your bank account" at bounding box center [638, 217] width 15 height 15
radio input "true"
click at [747, 338] on input "Update" at bounding box center [784, 334] width 328 height 31
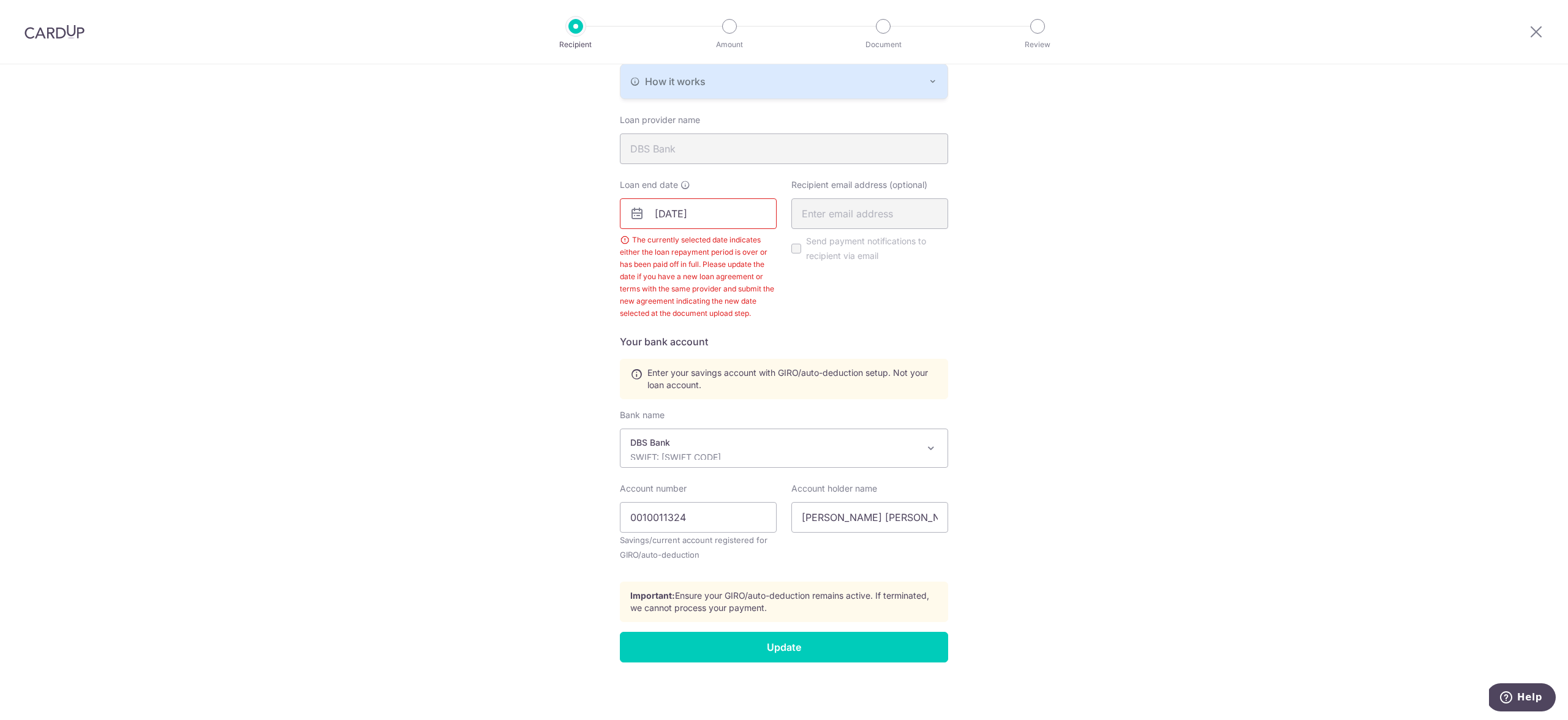
scroll to position [16, 0]
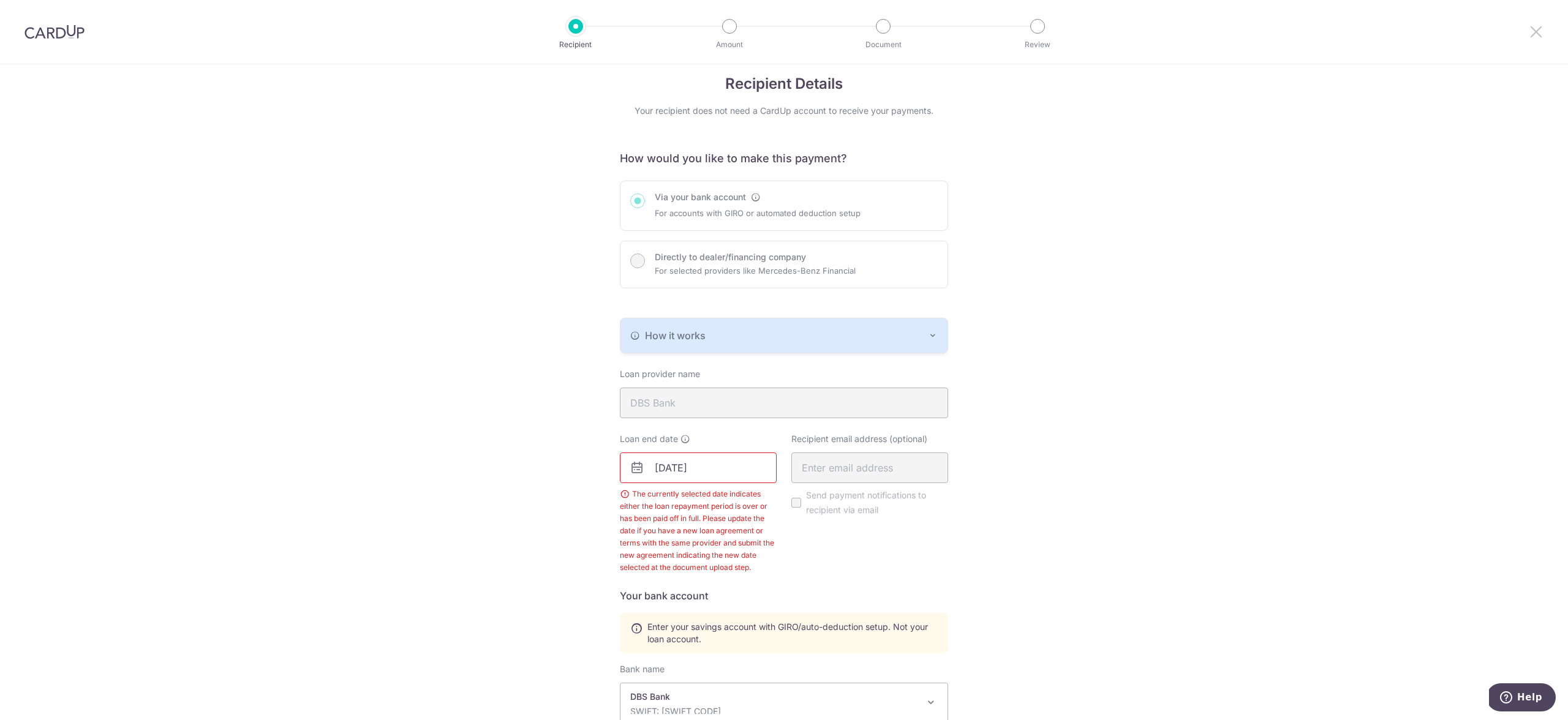
click at [1537, 34] on icon at bounding box center [1536, 32] width 15 height 15
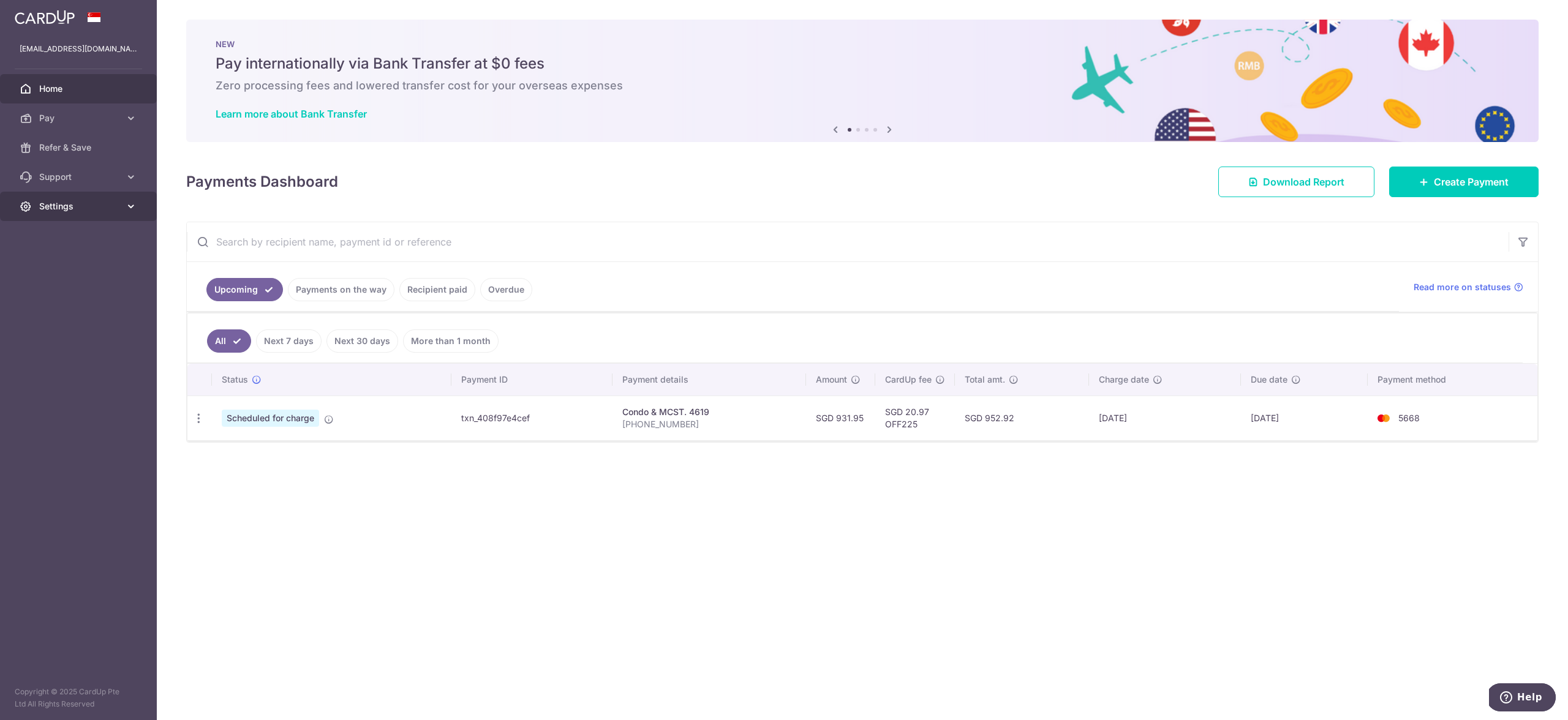
click at [129, 200] on icon at bounding box center [131, 206] width 12 height 12
click at [83, 262] on span "Logout" at bounding box center [79, 265] width 80 height 12
